Goal: Navigation & Orientation: Find specific page/section

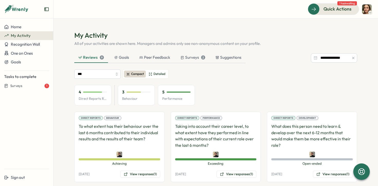
click at [132, 94] on div "3" at bounding box center [136, 92] width 28 height 6
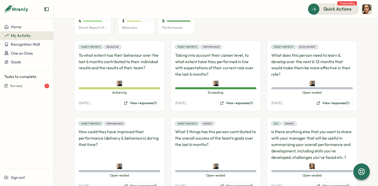
scroll to position [47, 0]
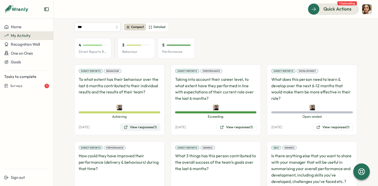
click at [148, 128] on button "View responses (1)" at bounding box center [140, 127] width 40 height 7
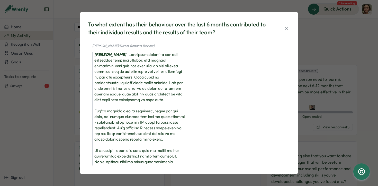
scroll to position [0, 0]
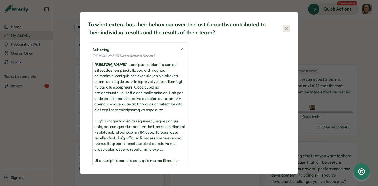
click at [287, 28] on icon "button" at bounding box center [286, 28] width 5 height 5
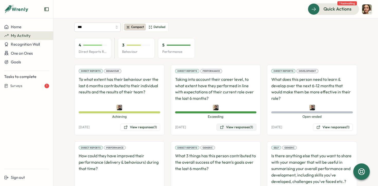
click at [229, 130] on button "View responses (1)" at bounding box center [236, 127] width 40 height 7
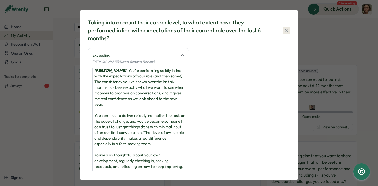
click at [287, 31] on icon "button" at bounding box center [286, 30] width 5 height 5
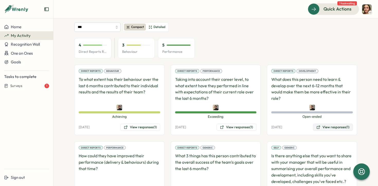
click at [327, 125] on button "View responses (1)" at bounding box center [333, 127] width 40 height 7
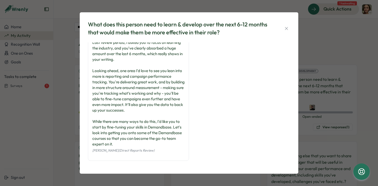
scroll to position [7, 0]
click at [287, 29] on icon "button" at bounding box center [286, 28] width 3 height 3
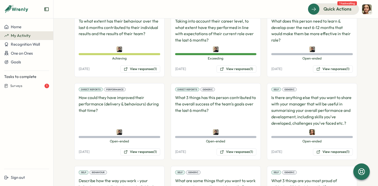
scroll to position [113, 0]
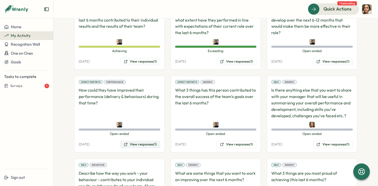
click at [136, 145] on button "View responses (1)" at bounding box center [140, 144] width 40 height 7
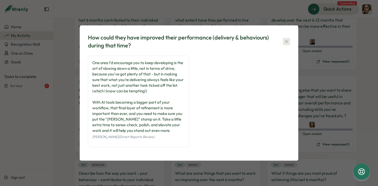
click at [289, 42] on button "button" at bounding box center [286, 41] width 7 height 7
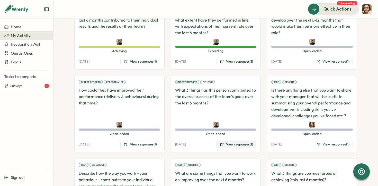
click at [234, 143] on button "View responses (1)" at bounding box center [236, 144] width 40 height 7
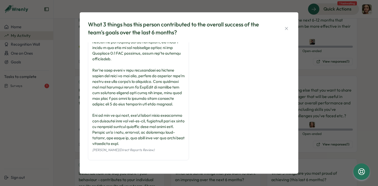
scroll to position [69, 0]
click at [285, 29] on icon "button" at bounding box center [286, 28] width 3 height 3
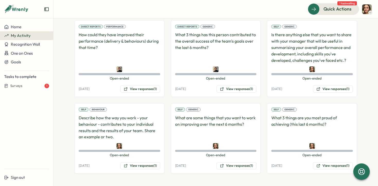
scroll to position [0, 0]
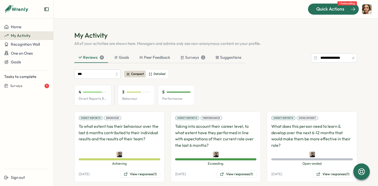
click at [340, 11] on span "Quick Actions" at bounding box center [330, 9] width 28 height 7
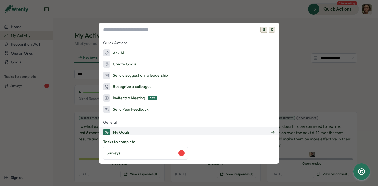
scroll to position [27, 0]
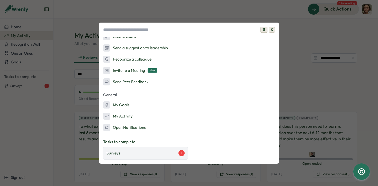
click at [147, 151] on div "Surveys 1" at bounding box center [145, 153] width 78 height 6
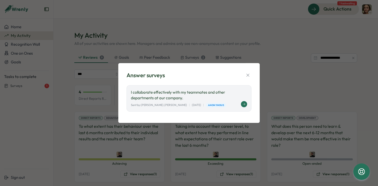
click at [206, 96] on p "I collaborate effectively with my teammates and other departments at our compan…" at bounding box center [189, 95] width 116 height 11
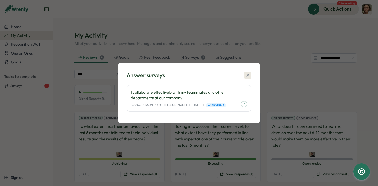
click at [249, 74] on icon "button" at bounding box center [247, 75] width 5 height 5
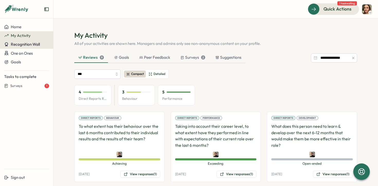
click at [31, 46] on span "Recognition Wall" at bounding box center [25, 44] width 29 height 5
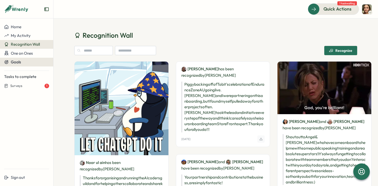
click at [22, 62] on div "Goals" at bounding box center [26, 62] width 45 height 5
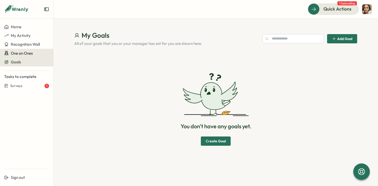
click at [27, 53] on span "One on Ones" at bounding box center [22, 53] width 22 height 5
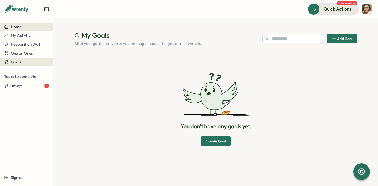
click at [24, 27] on div "Home" at bounding box center [26, 27] width 45 height 5
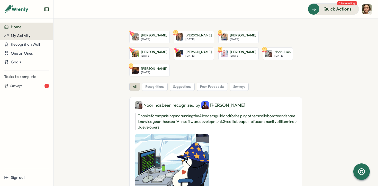
click at [31, 37] on div "My Activity" at bounding box center [26, 35] width 45 height 5
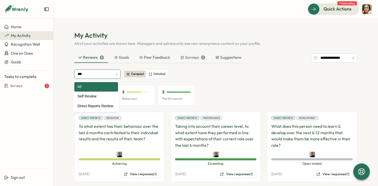
click at [101, 73] on input "***" at bounding box center [97, 74] width 46 height 9
click at [230, 93] on div "4 Direct Reports Review Avg 3 Behaviour 5 Performance" at bounding box center [215, 95] width 283 height 21
